Goal: Complete application form

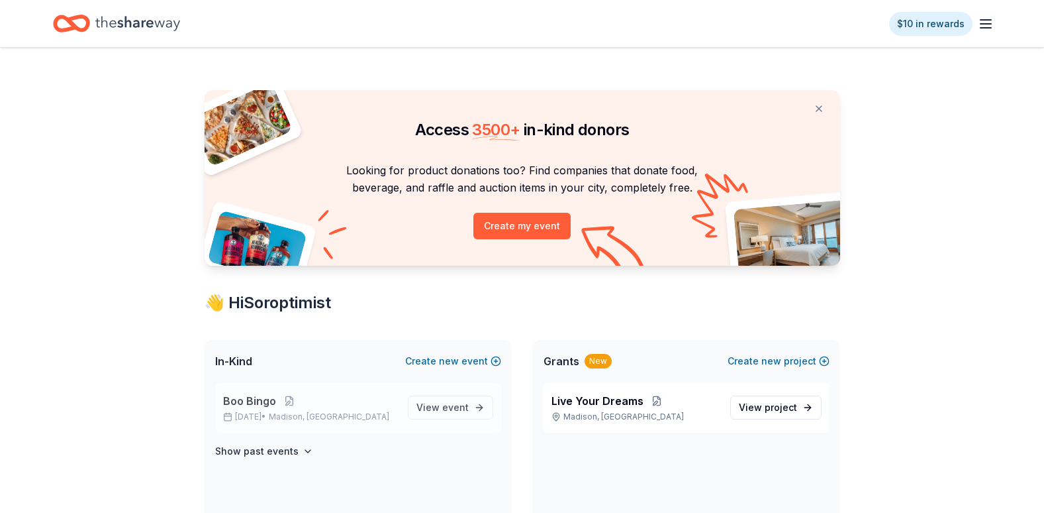
click at [257, 402] on span "Boo Bingo" at bounding box center [249, 401] width 53 height 16
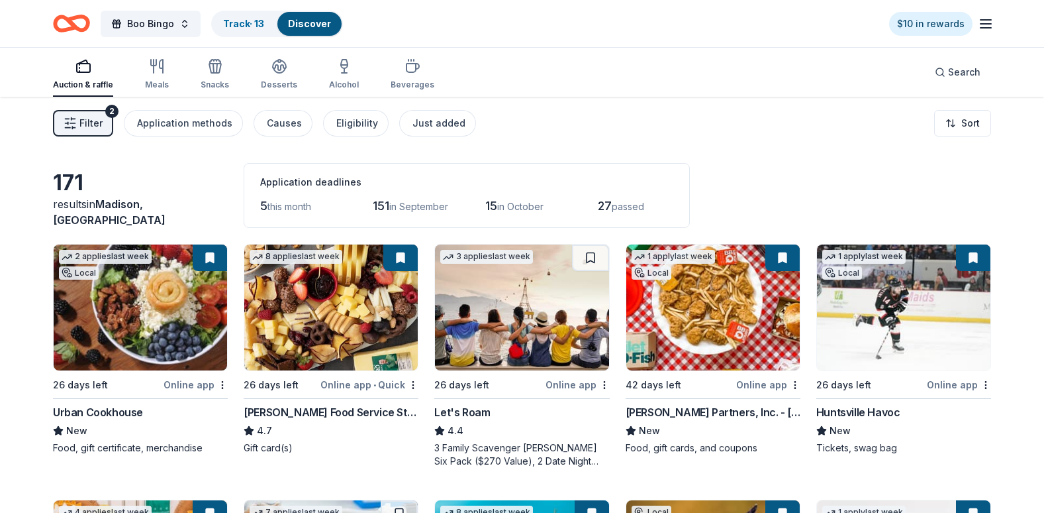
click at [87, 125] on span "Filter" at bounding box center [90, 123] width 23 height 16
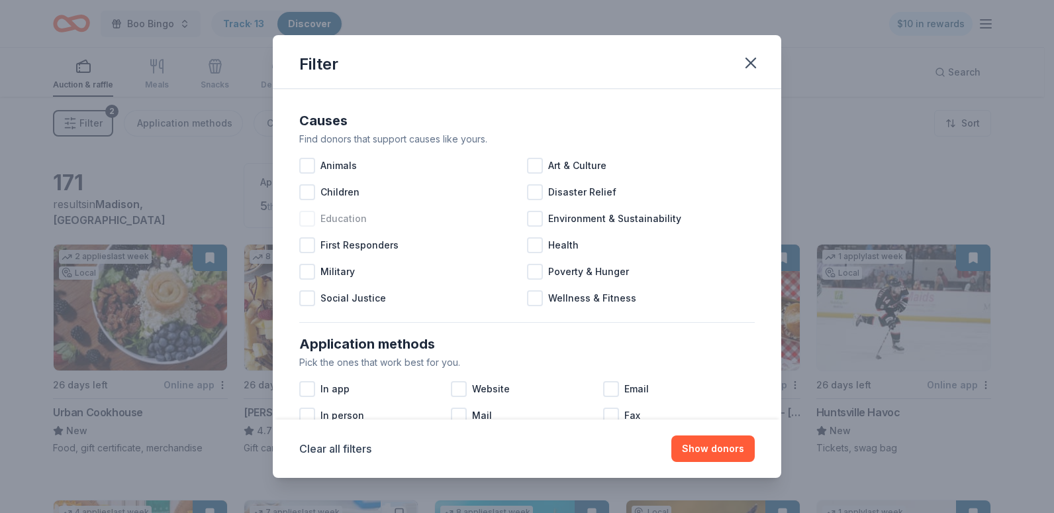
click at [304, 221] on div at bounding box center [307, 219] width 16 height 16
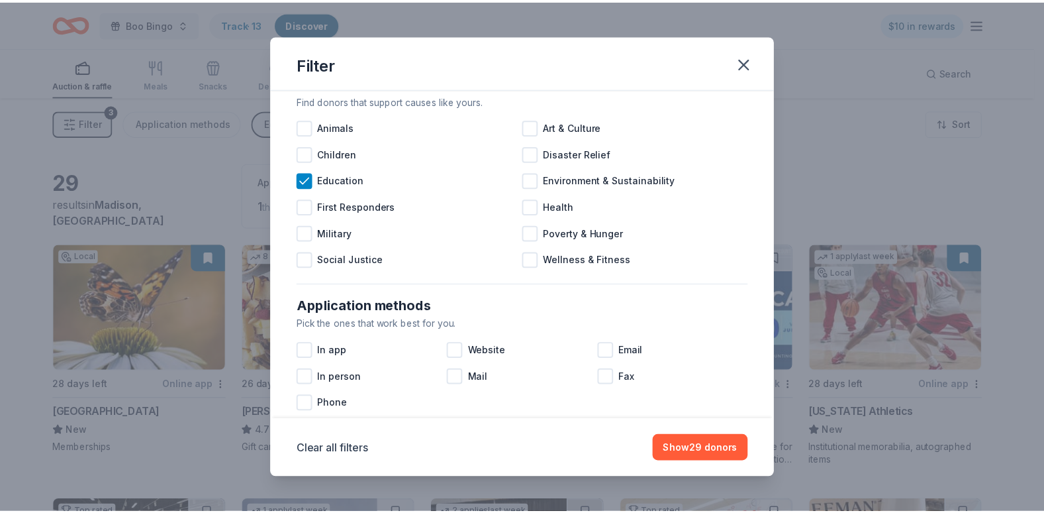
scroll to position [33, 0]
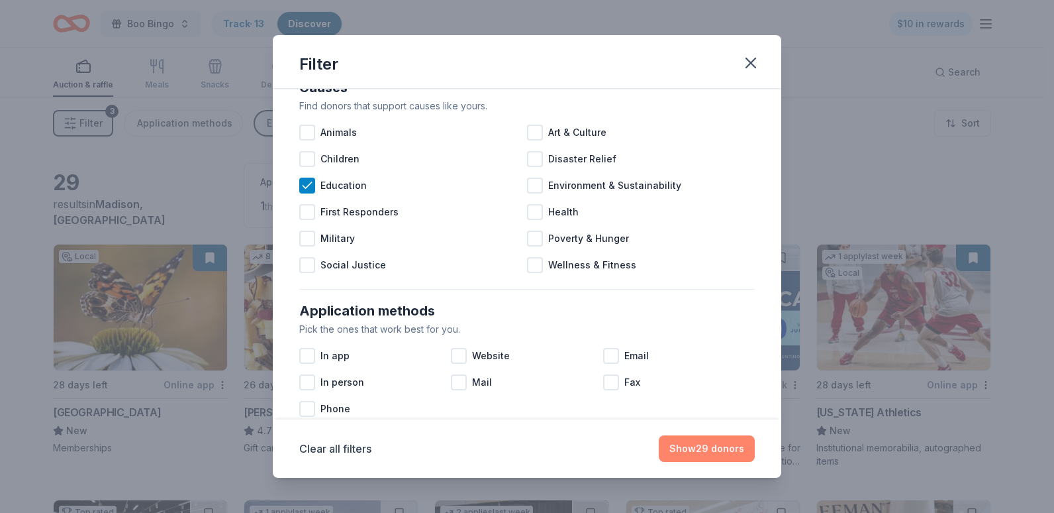
click at [692, 437] on button "Show 29 donors" at bounding box center [707, 448] width 96 height 26
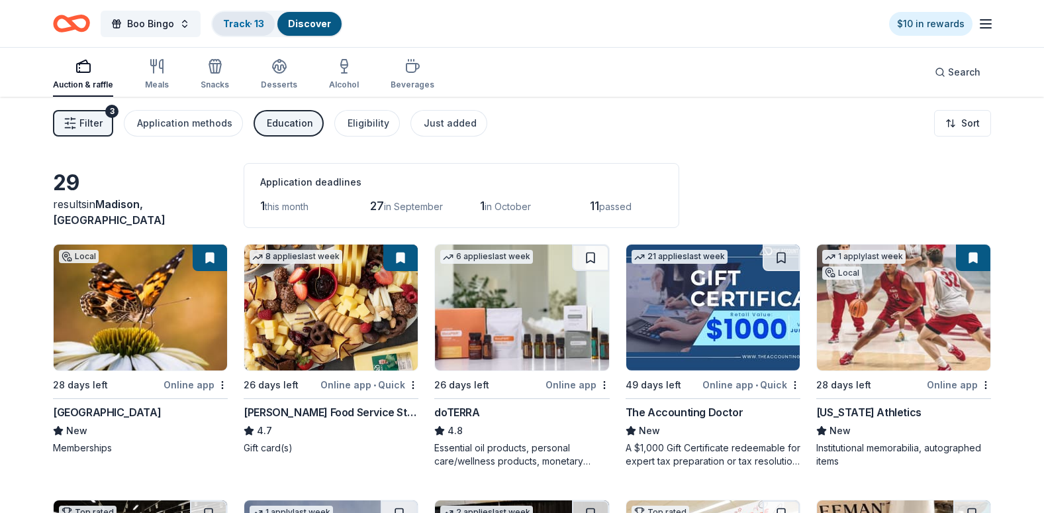
click at [236, 26] on link "Track · 13" at bounding box center [243, 23] width 41 height 11
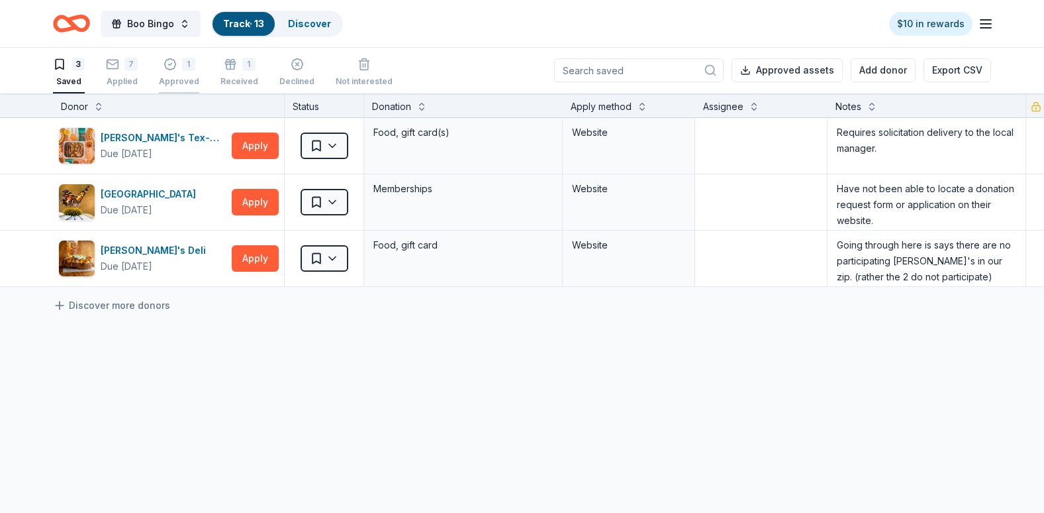
click at [175, 69] on icon "button" at bounding box center [170, 64] width 13 height 13
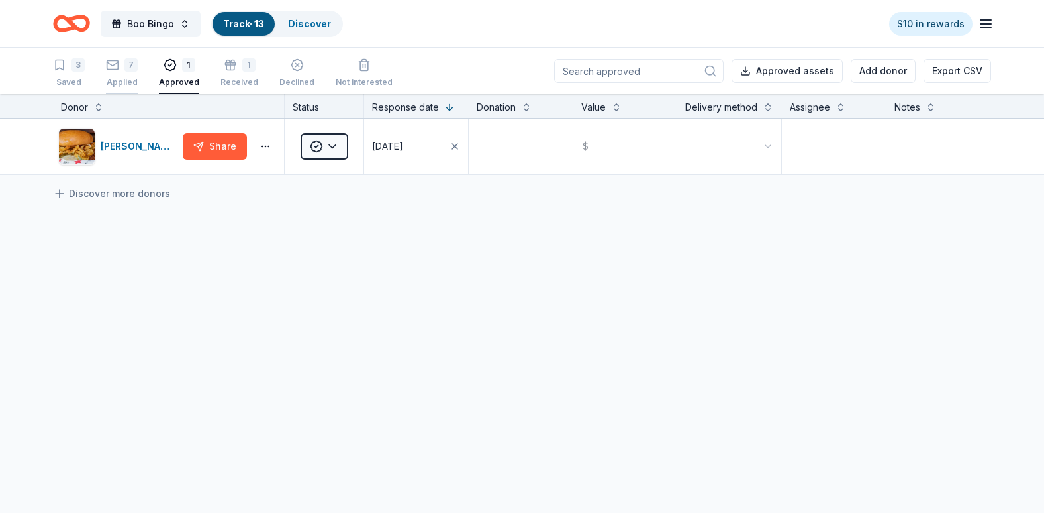
click at [124, 73] on div "7 Applied" at bounding box center [122, 72] width 32 height 29
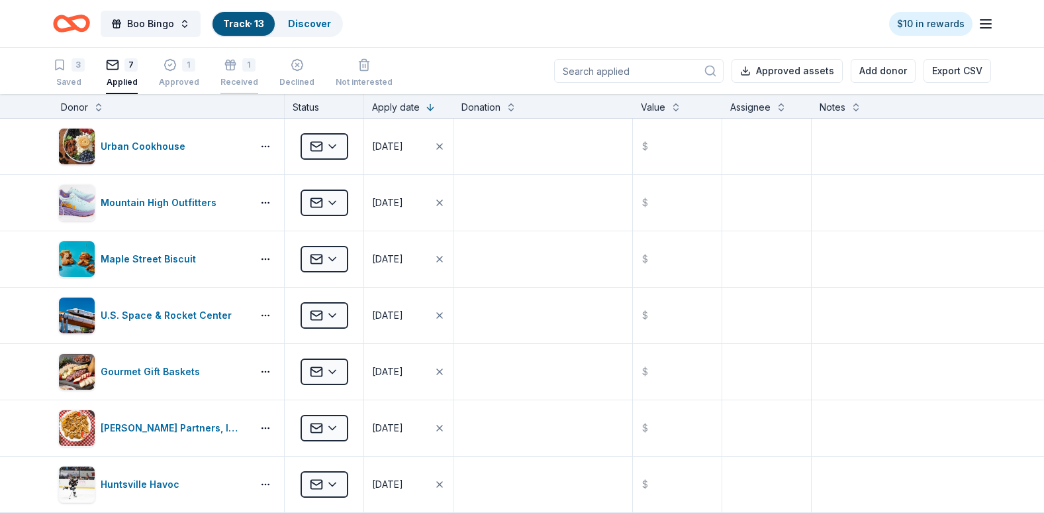
click at [242, 71] on div "1" at bounding box center [248, 64] width 13 height 13
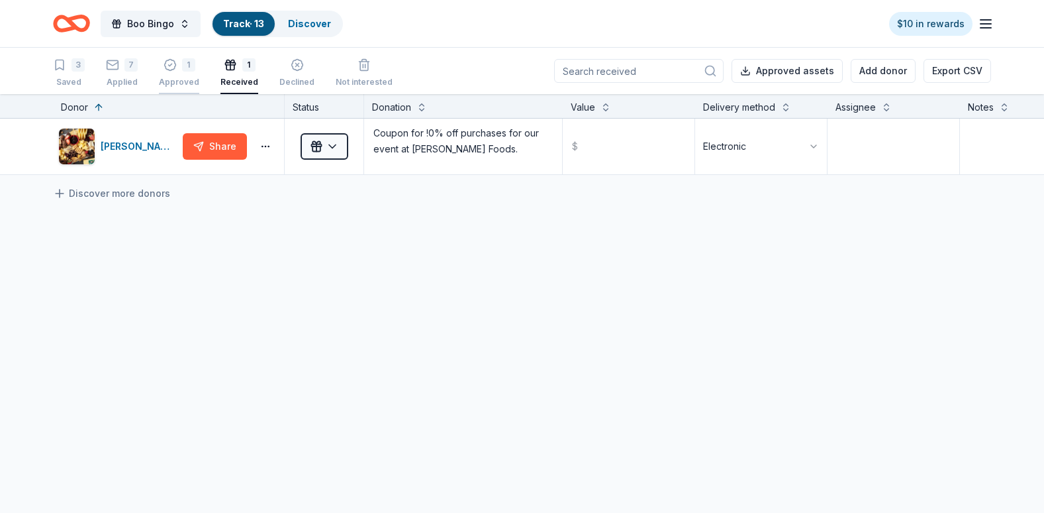
click at [183, 74] on div "1 Approved" at bounding box center [179, 72] width 40 height 29
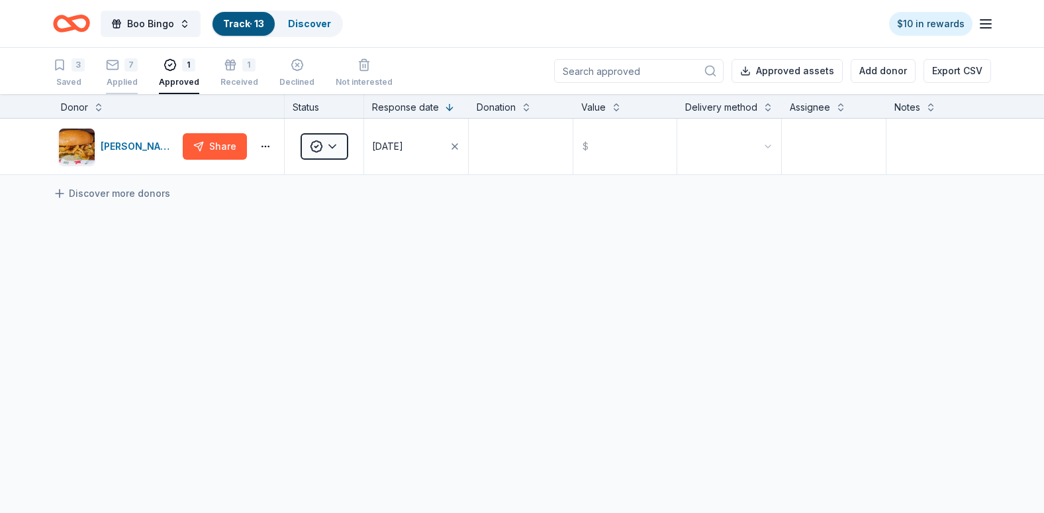
click at [130, 70] on div "7" at bounding box center [130, 64] width 13 height 13
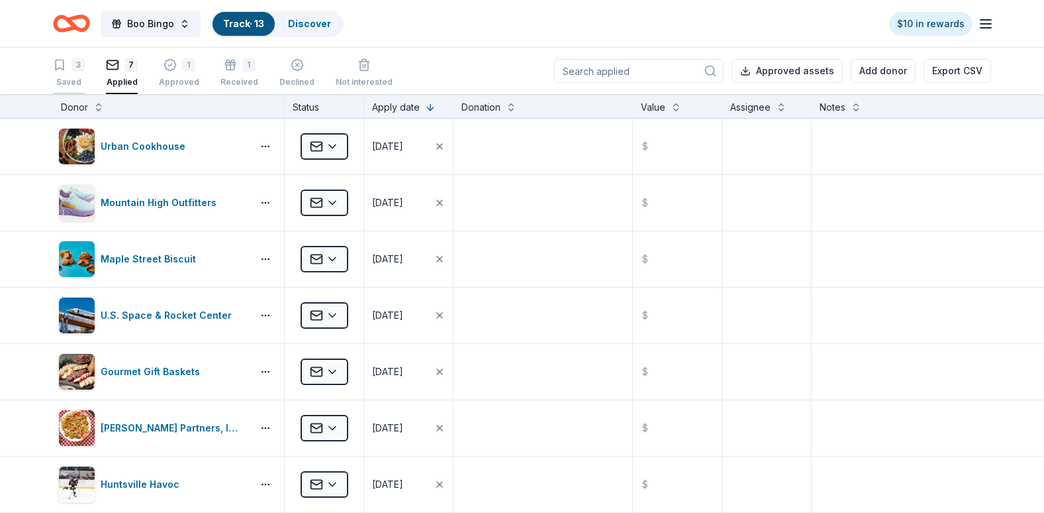
click at [72, 72] on div "3 Saved" at bounding box center [69, 72] width 32 height 29
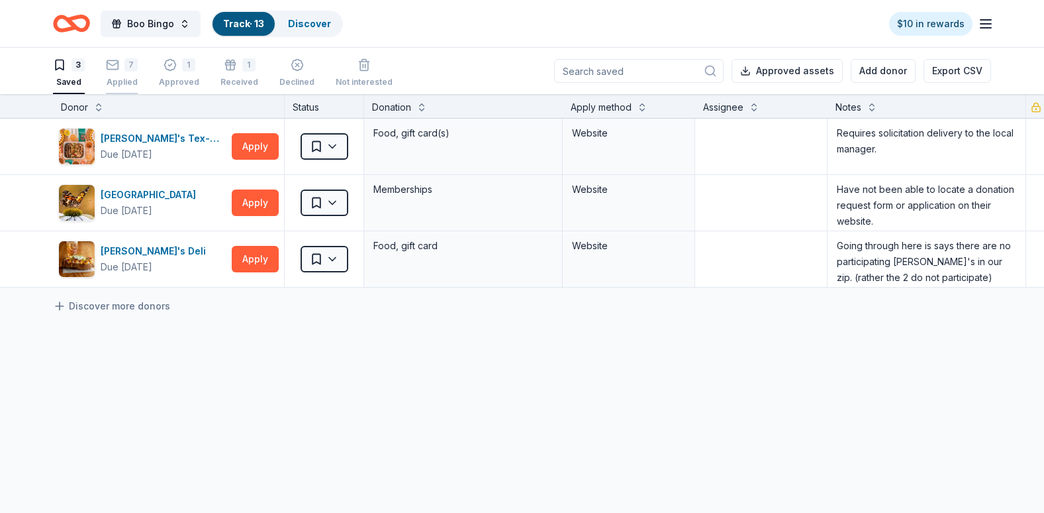
click at [124, 74] on div "7 Applied" at bounding box center [122, 72] width 32 height 29
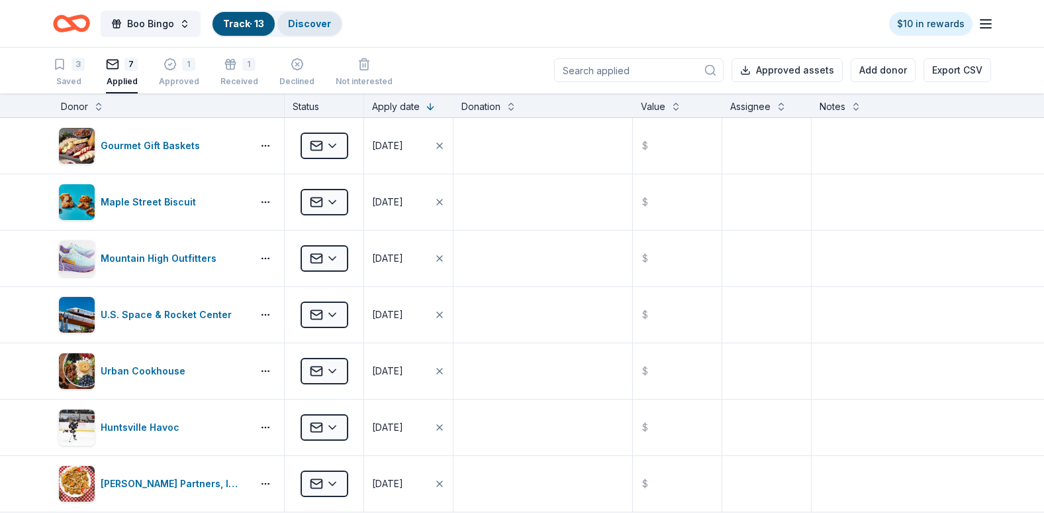
click at [312, 30] on div "Discover" at bounding box center [309, 24] width 64 height 24
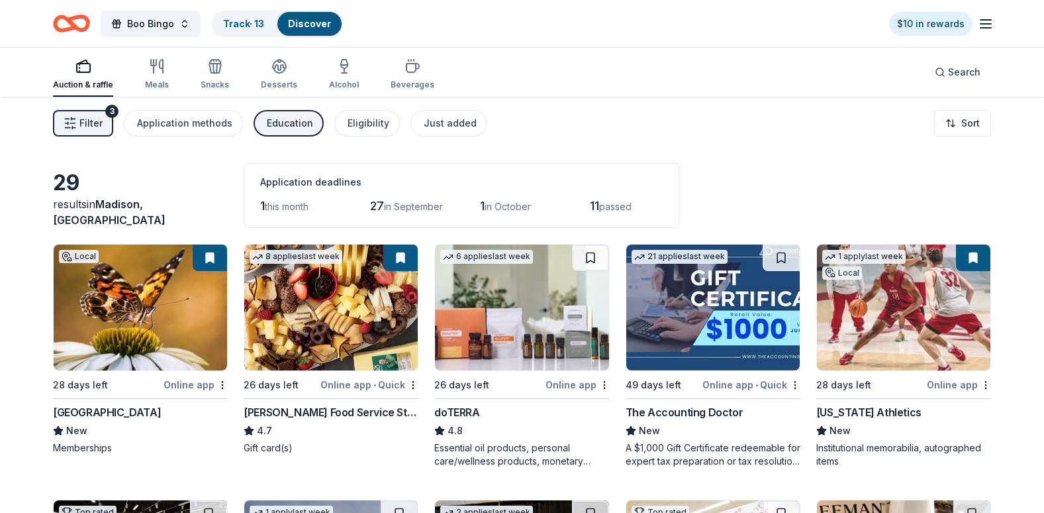
click at [95, 126] on span "Filter" at bounding box center [90, 123] width 23 height 16
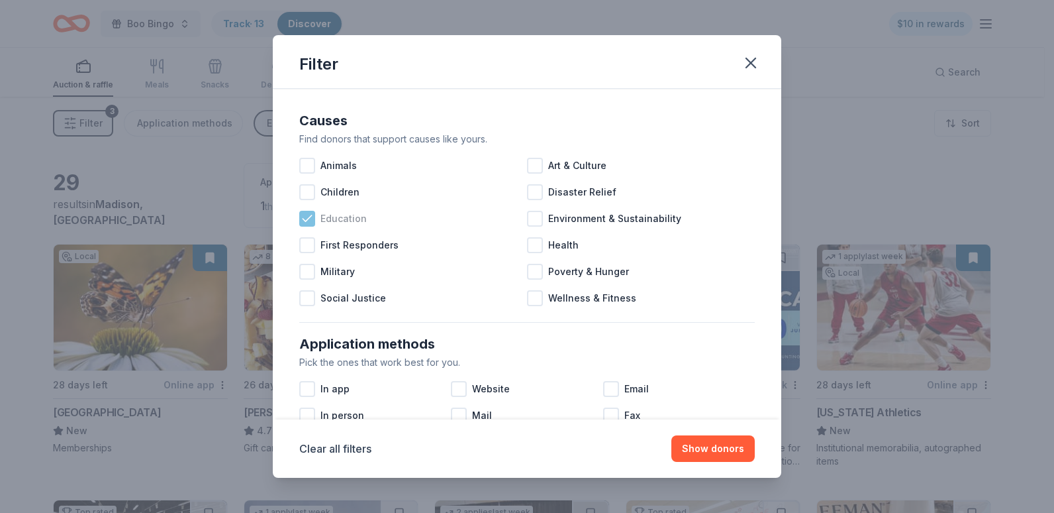
click at [302, 224] on icon at bounding box center [307, 218] width 13 height 13
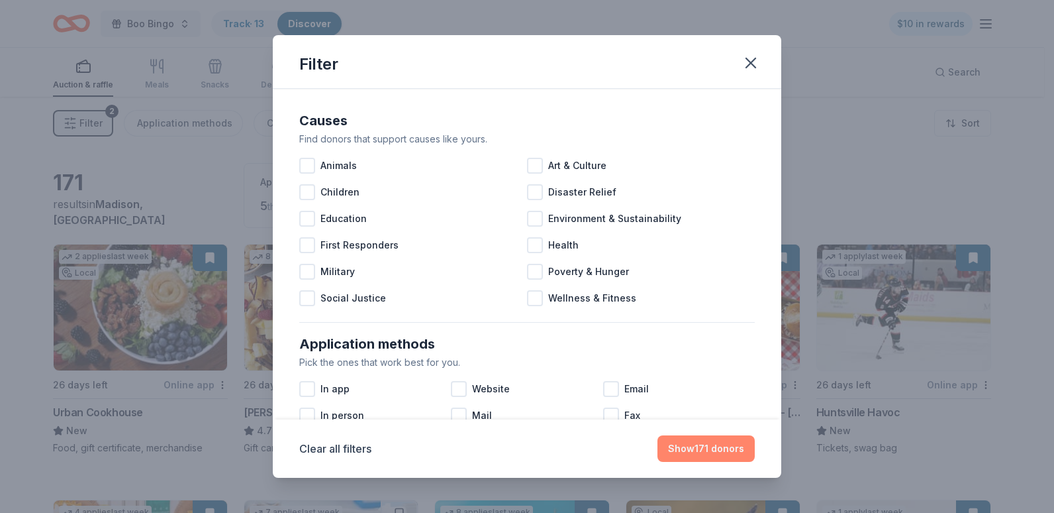
click at [720, 449] on button "Show 171 donors" at bounding box center [706, 448] width 97 height 26
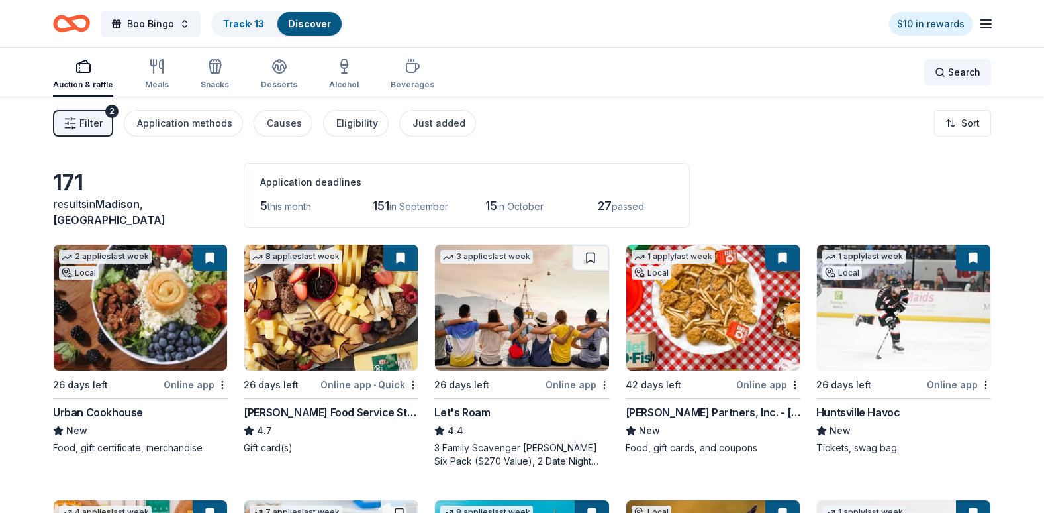
click at [951, 72] on span "Search" at bounding box center [964, 72] width 32 height 16
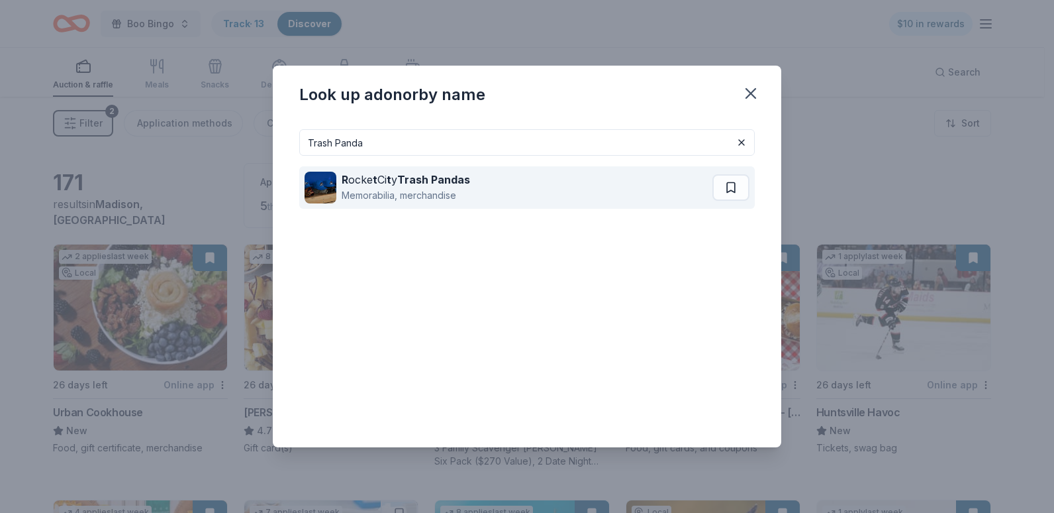
type input "Trash Panda"
click at [458, 189] on div "Memorabilia, merchandise" at bounding box center [406, 195] width 128 height 16
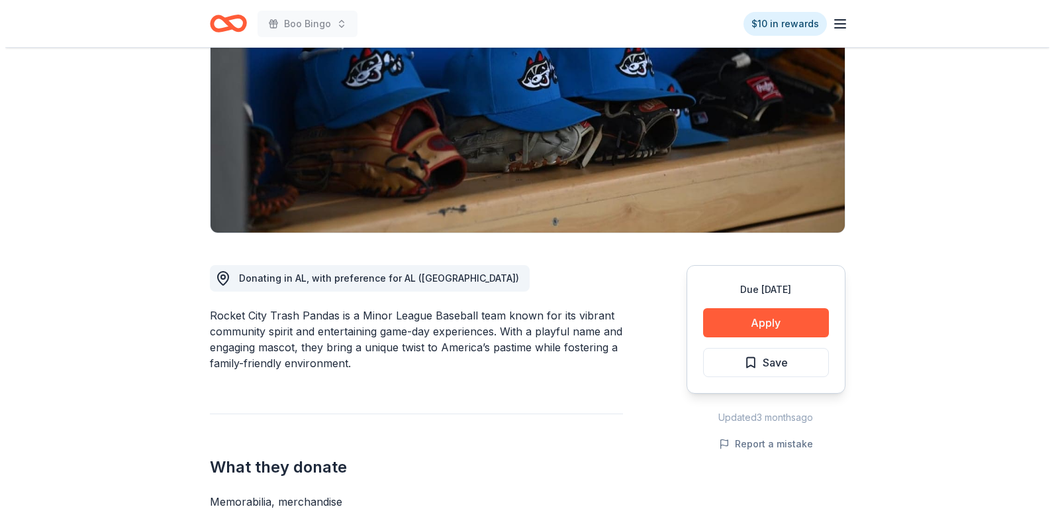
scroll to position [172, 0]
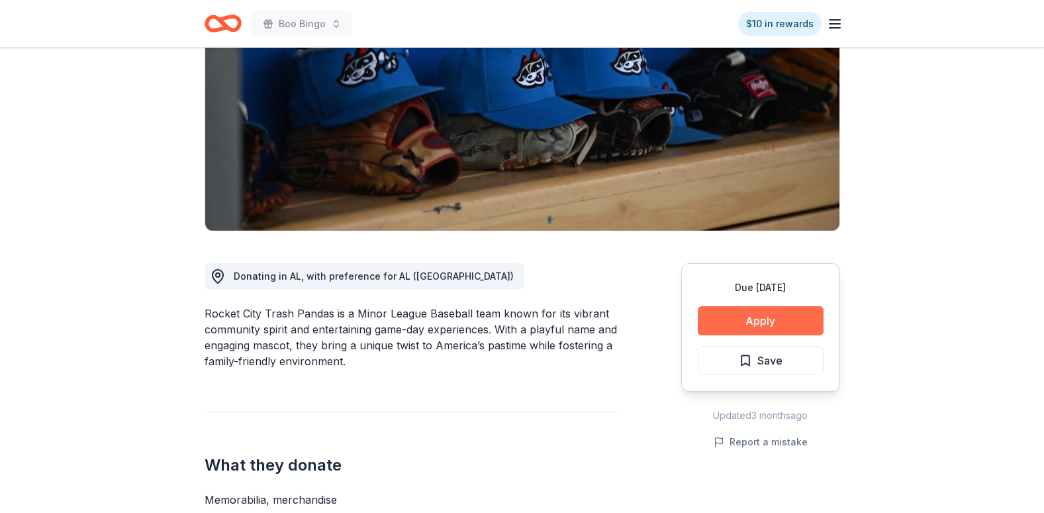
click at [749, 317] on button "Apply" at bounding box center [761, 320] width 126 height 29
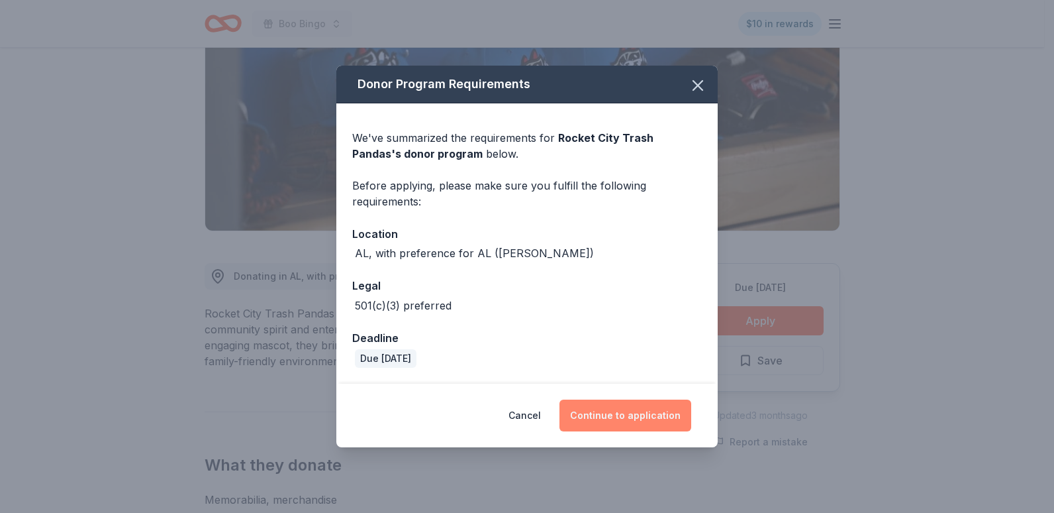
click at [622, 412] on button "Continue to application" at bounding box center [626, 415] width 132 height 32
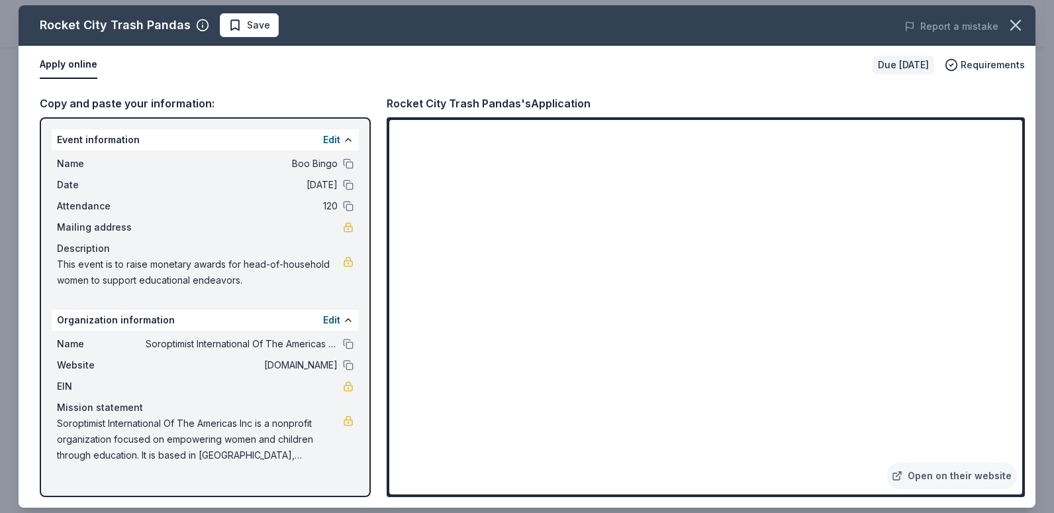
drag, startPoint x: 257, startPoint y: 364, endPoint x: 286, endPoint y: 369, distance: 29.6
click at [286, 369] on span "soroptimisthsv.org" at bounding box center [242, 365] width 192 height 16
click at [201, 451] on span "Soroptimist International Of The Americas Inc is a nonprofit organization focus…" at bounding box center [200, 439] width 286 height 48
click at [318, 459] on span "Soroptimist International Of The Americas Inc is a nonprofit organization focus…" at bounding box center [200, 439] width 286 height 48
drag, startPoint x: 60, startPoint y: 422, endPoint x: 211, endPoint y: 480, distance: 161.0
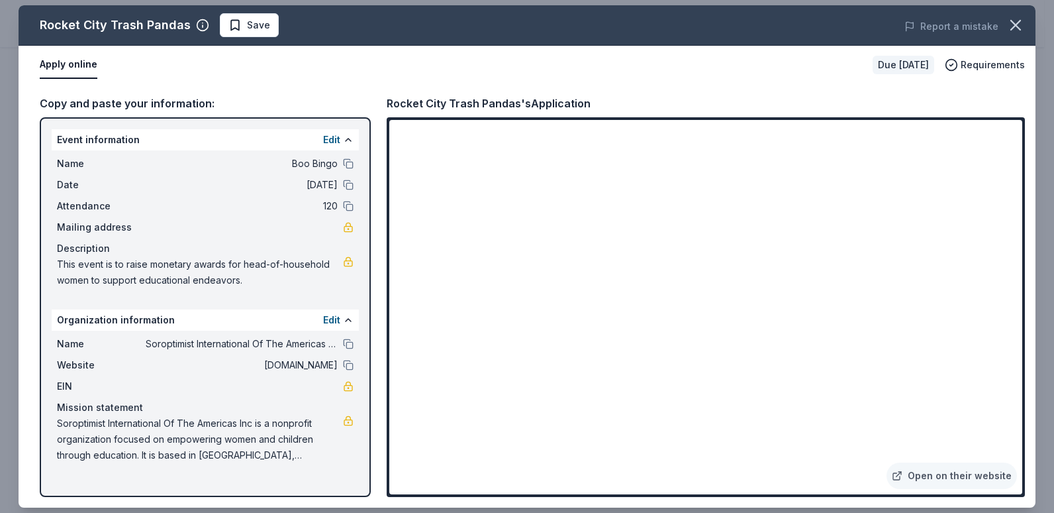
click at [211, 480] on div "Event information Edit Name Boo Bingo Date 10/24/25 Attendance 120 Mailing addr…" at bounding box center [205, 306] width 331 height 379
